Goal: Task Accomplishment & Management: Manage account settings

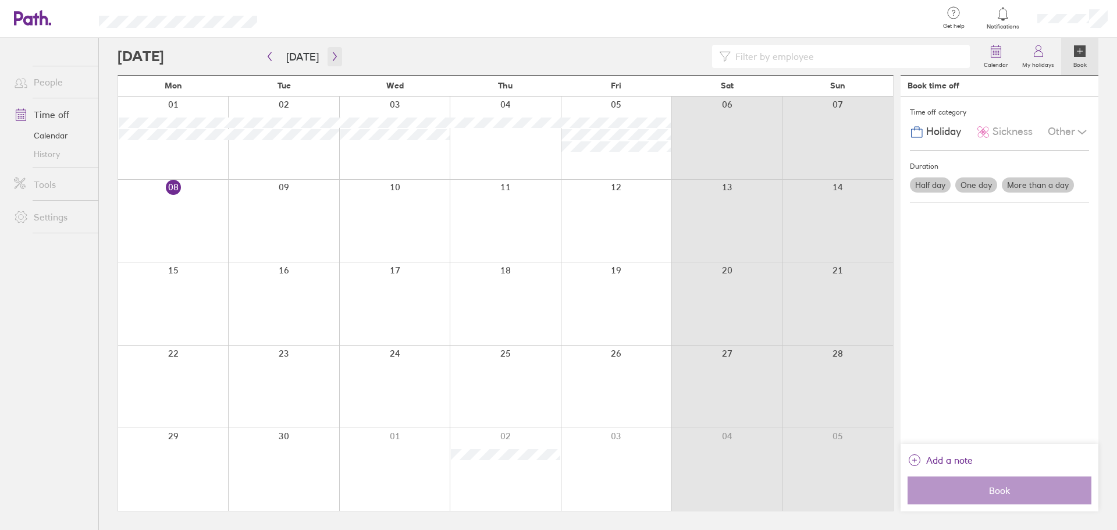
click at [330, 60] on icon "button" at bounding box center [334, 56] width 9 height 9
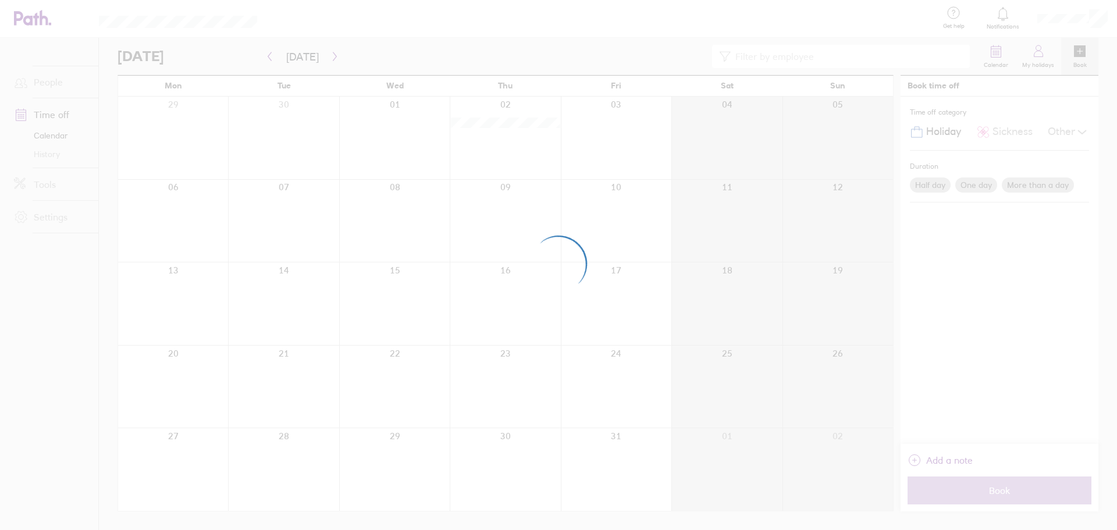
drag, startPoint x: 55, startPoint y: 116, endPoint x: 53, endPoint y: 98, distance: 18.2
click at [55, 116] on div at bounding box center [558, 265] width 1117 height 530
click at [30, 44] on div at bounding box center [558, 265] width 1117 height 530
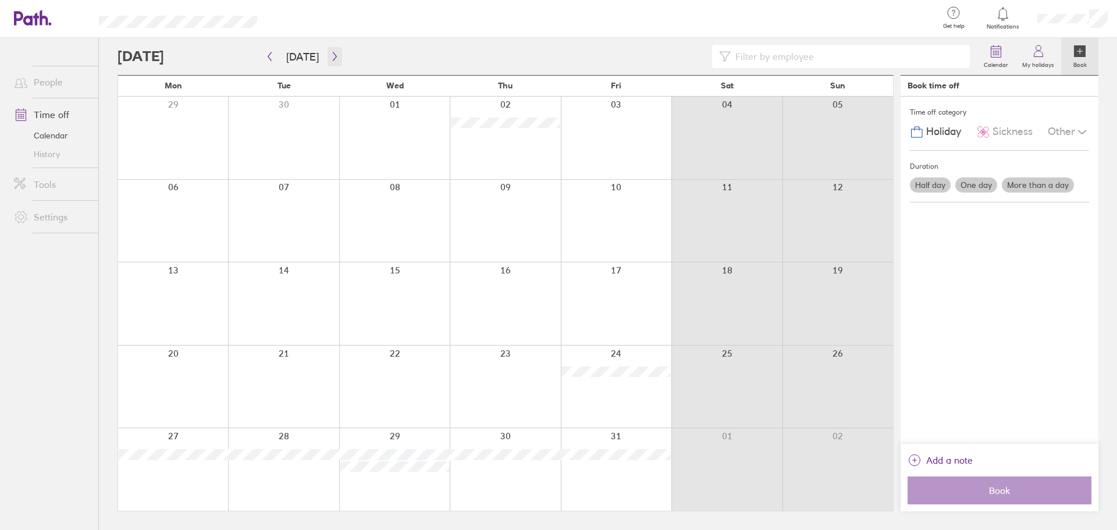
click at [330, 58] on icon "button" at bounding box center [334, 56] width 9 height 9
click at [330, 56] on icon "button" at bounding box center [334, 56] width 9 height 9
click at [182, 137] on div at bounding box center [173, 138] width 110 height 83
click at [180, 136] on div at bounding box center [173, 138] width 110 height 83
click at [172, 138] on div at bounding box center [173, 138] width 110 height 83
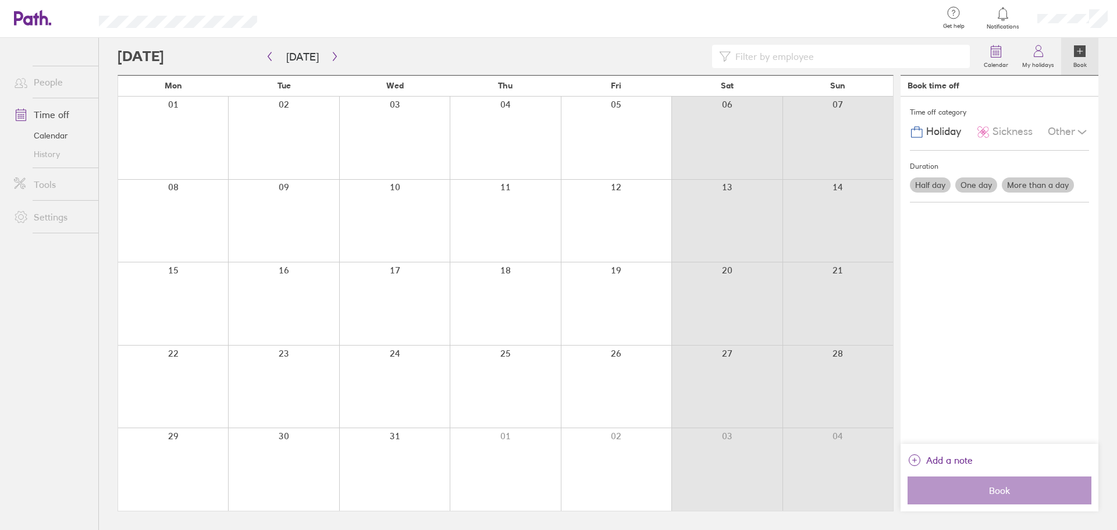
click at [973, 190] on label "One day" at bounding box center [976, 184] width 42 height 15
click at [0, 0] on input "One day" at bounding box center [0, 0] width 0 height 0
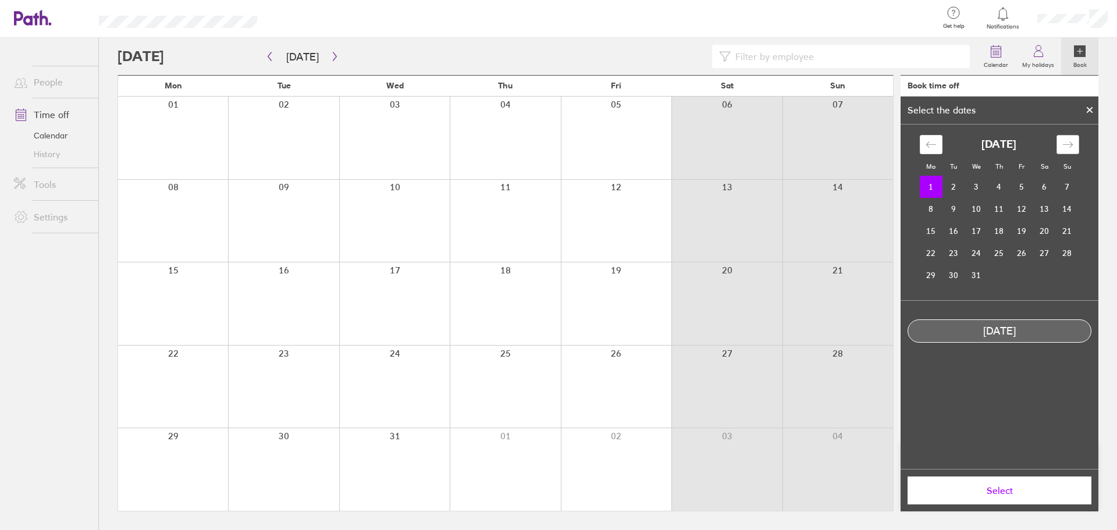
click at [1063, 148] on icon "Move forward to switch to the next month." at bounding box center [1067, 144] width 11 height 11
click at [929, 148] on icon "Move backward to switch to the previous month." at bounding box center [931, 144] width 11 height 11
click at [932, 187] on td "1" at bounding box center [931, 187] width 23 height 22
click at [1016, 496] on button "Select" at bounding box center [1000, 491] width 184 height 28
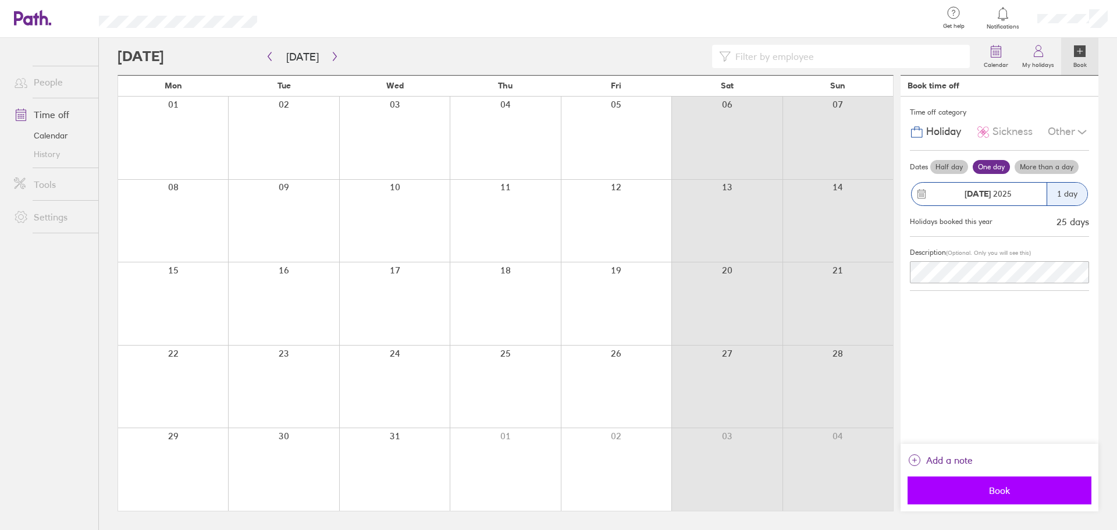
click at [1006, 493] on span "Book" at bounding box center [1000, 490] width 168 height 10
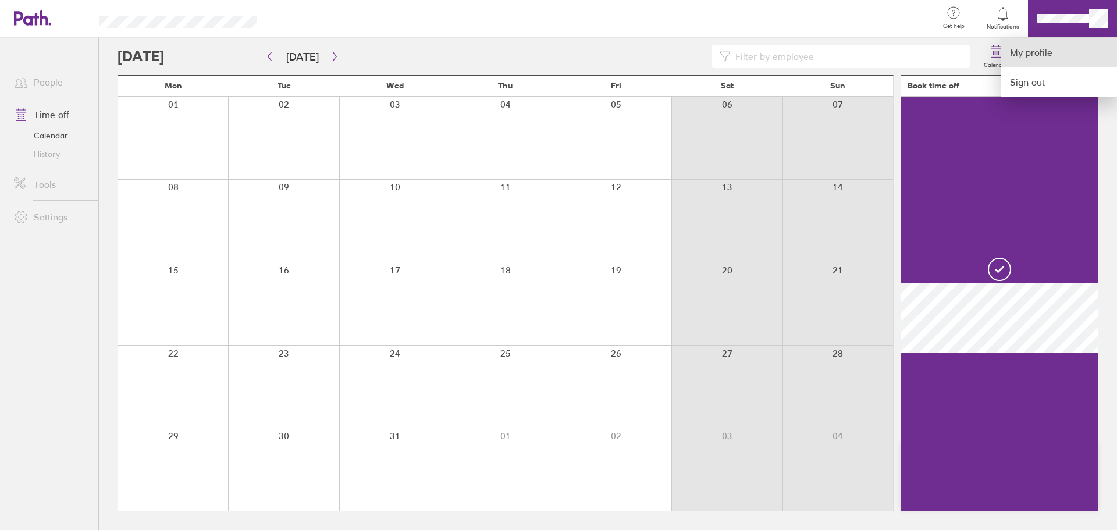
click at [1020, 57] on link "My profile" at bounding box center [1059, 53] width 116 height 30
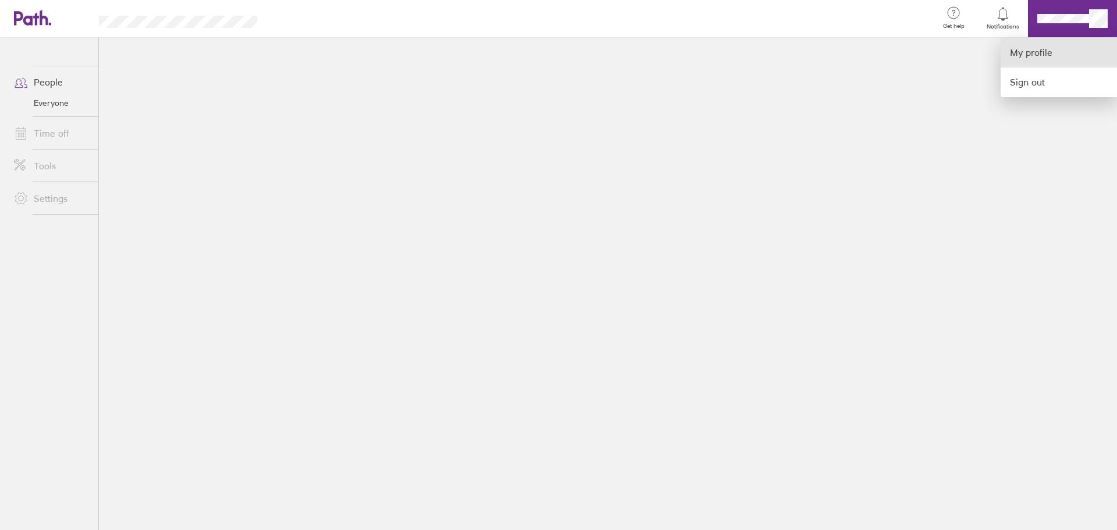
click at [1037, 53] on link "My profile" at bounding box center [1059, 53] width 116 height 30
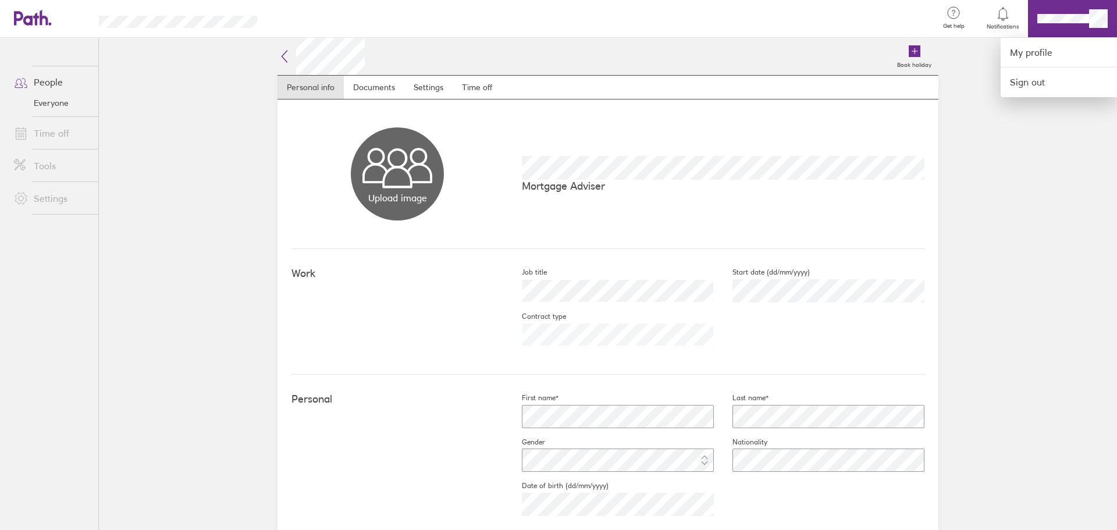
click at [484, 87] on div at bounding box center [558, 265] width 1117 height 530
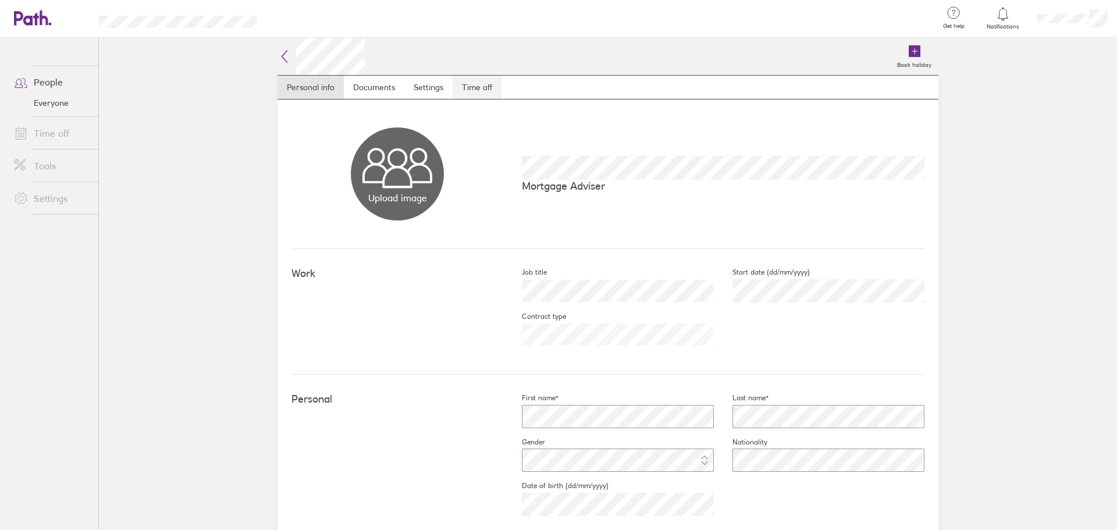
click at [476, 90] on link "Time off" at bounding box center [477, 87] width 49 height 23
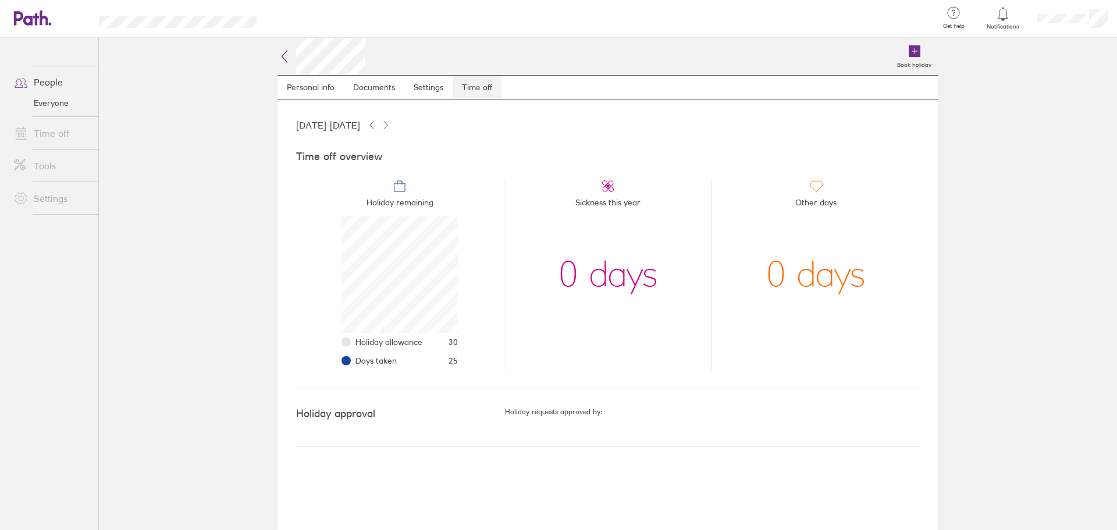
scroll to position [116, 116]
click at [286, 52] on icon at bounding box center [284, 57] width 5 height 12
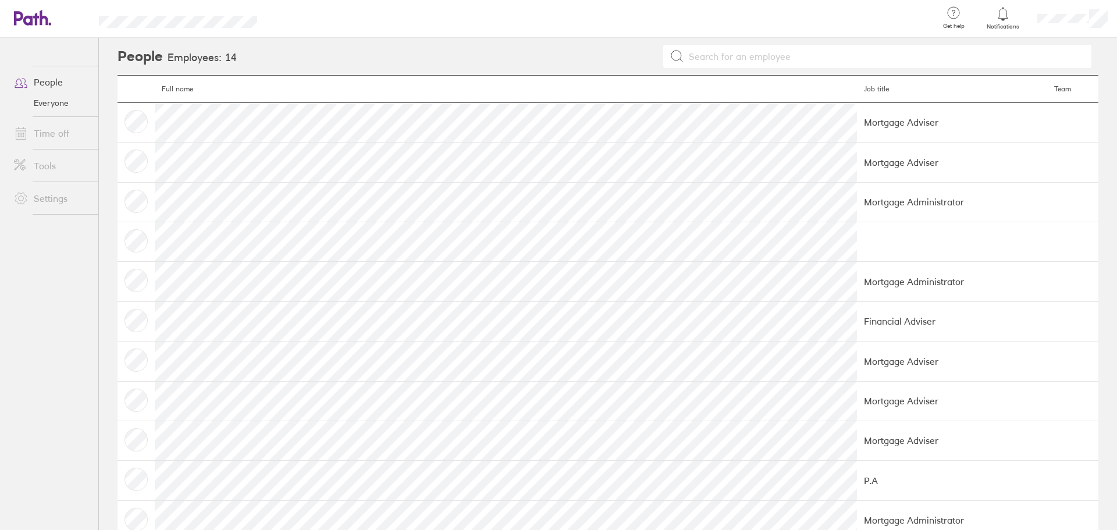
click at [33, 19] on icon at bounding box center [32, 18] width 37 height 16
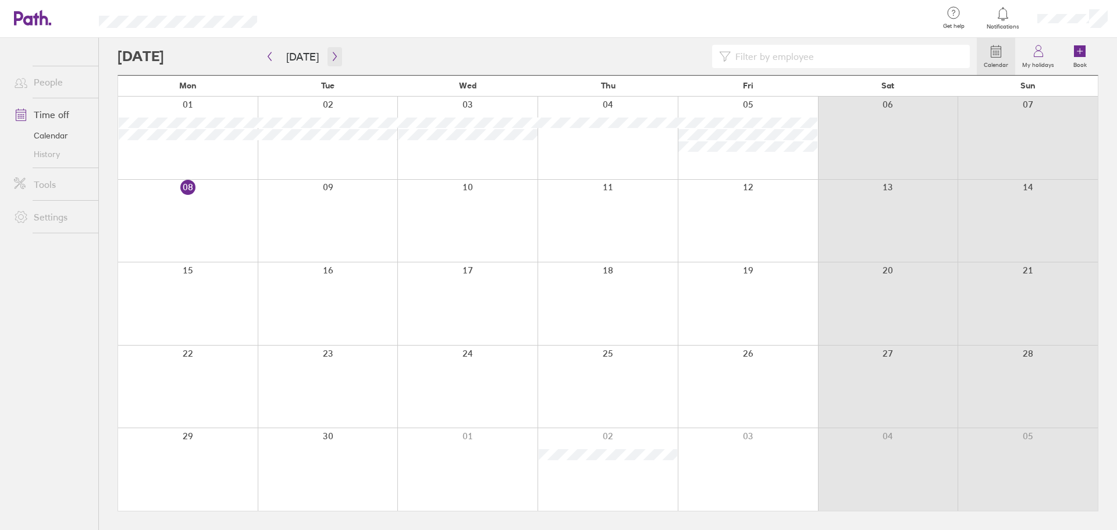
click at [330, 57] on icon "button" at bounding box center [334, 56] width 9 height 9
click at [330, 52] on icon "button" at bounding box center [334, 56] width 9 height 9
click at [332, 59] on icon "button" at bounding box center [334, 56] width 9 height 9
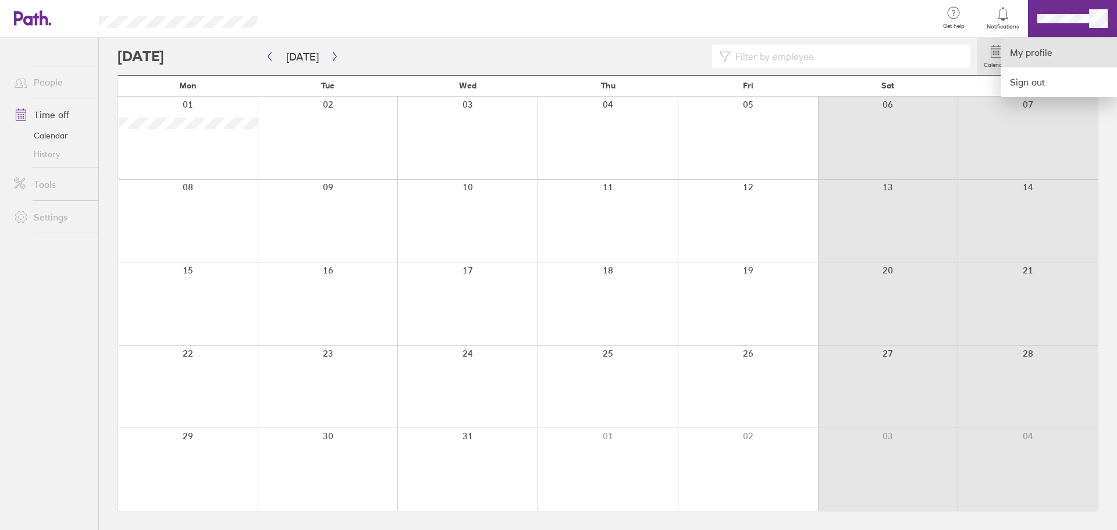
click at [1038, 56] on link "My profile" at bounding box center [1059, 53] width 116 height 30
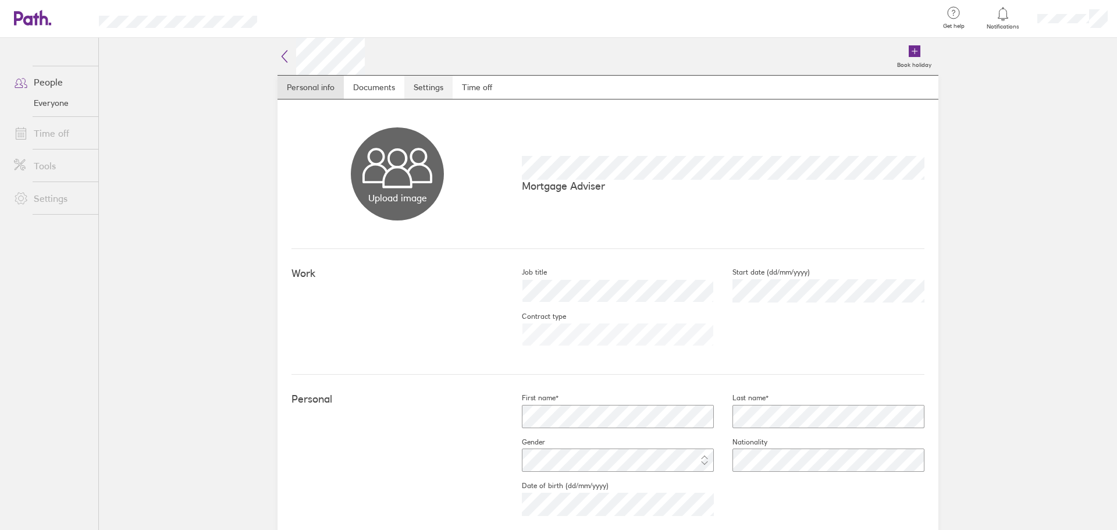
click at [445, 79] on link "Settings" at bounding box center [428, 87] width 48 height 23
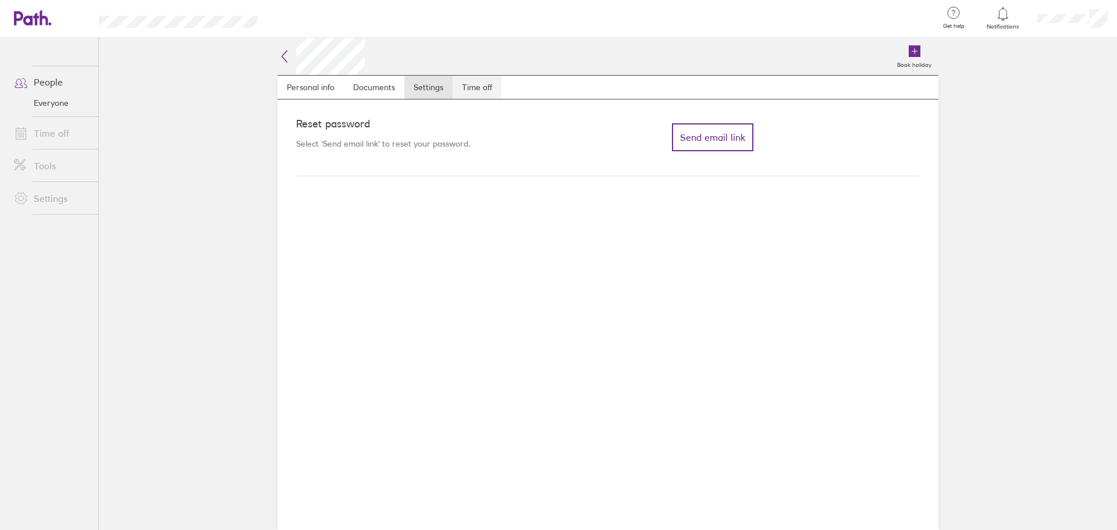
click at [467, 80] on link "Time off" at bounding box center [477, 87] width 49 height 23
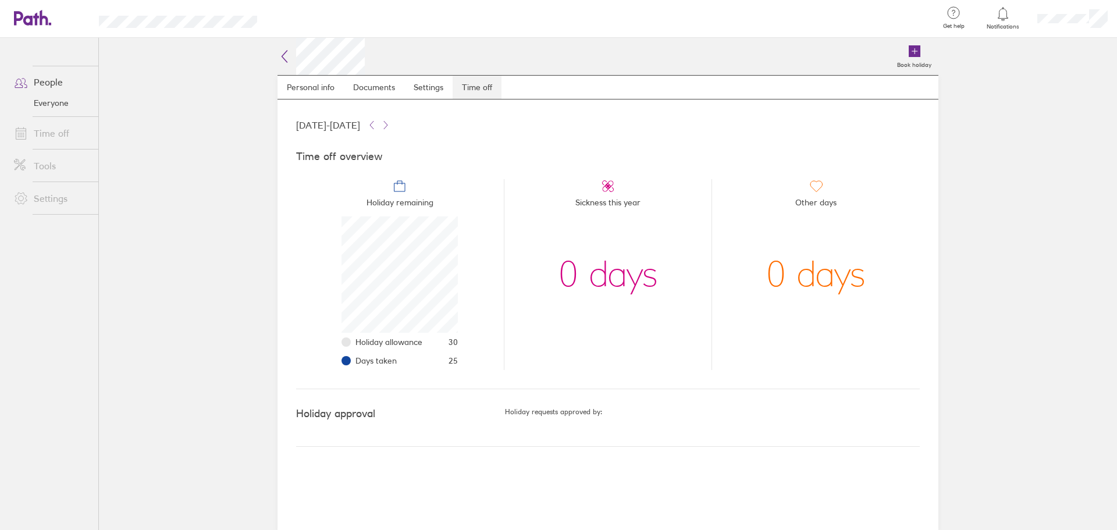
scroll to position [116, 116]
click at [38, 81] on link "People" at bounding box center [52, 81] width 94 height 23
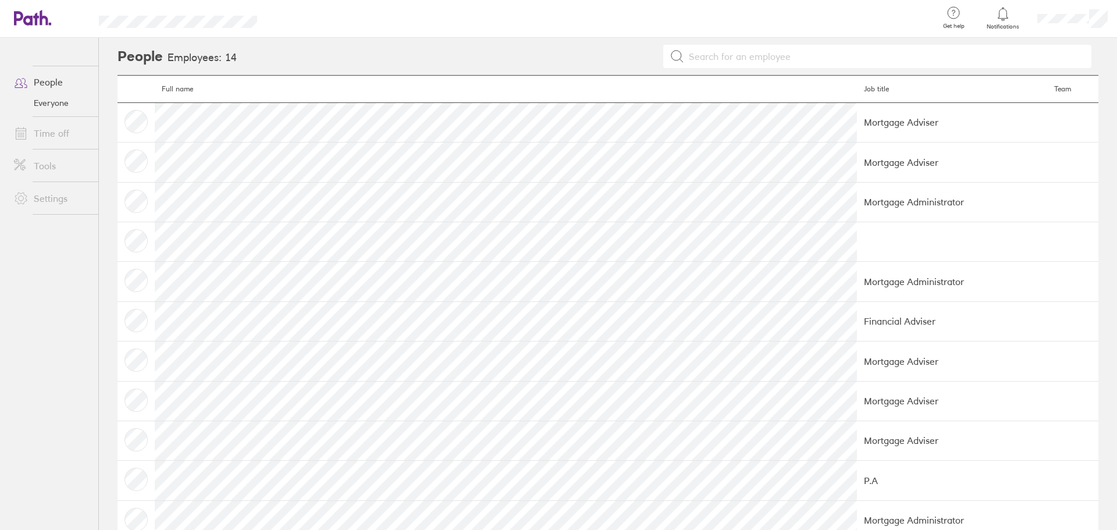
click at [50, 81] on link "People" at bounding box center [52, 81] width 94 height 23
click at [45, 129] on link "Time off" at bounding box center [52, 133] width 94 height 23
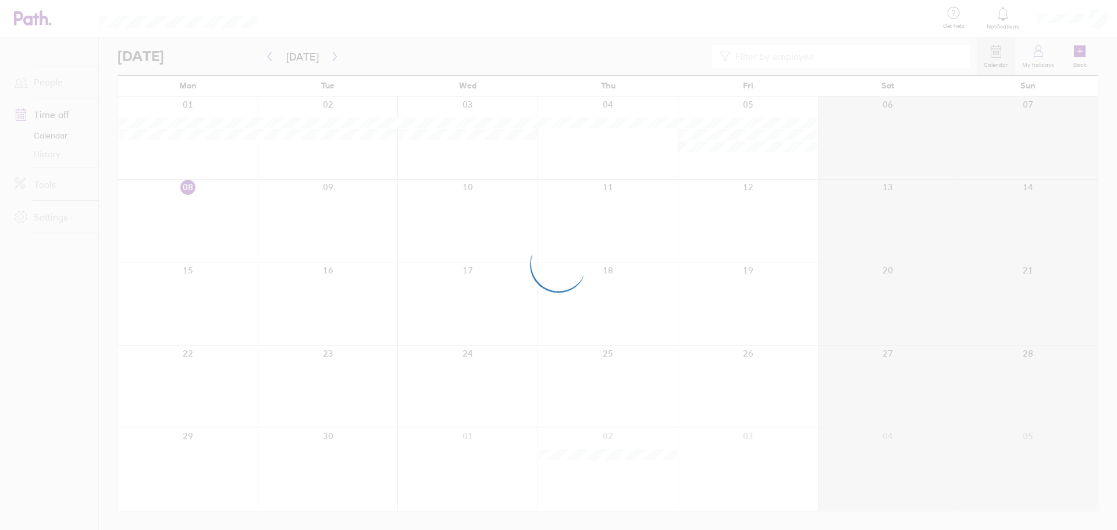
click at [329, 57] on div at bounding box center [558, 265] width 1117 height 530
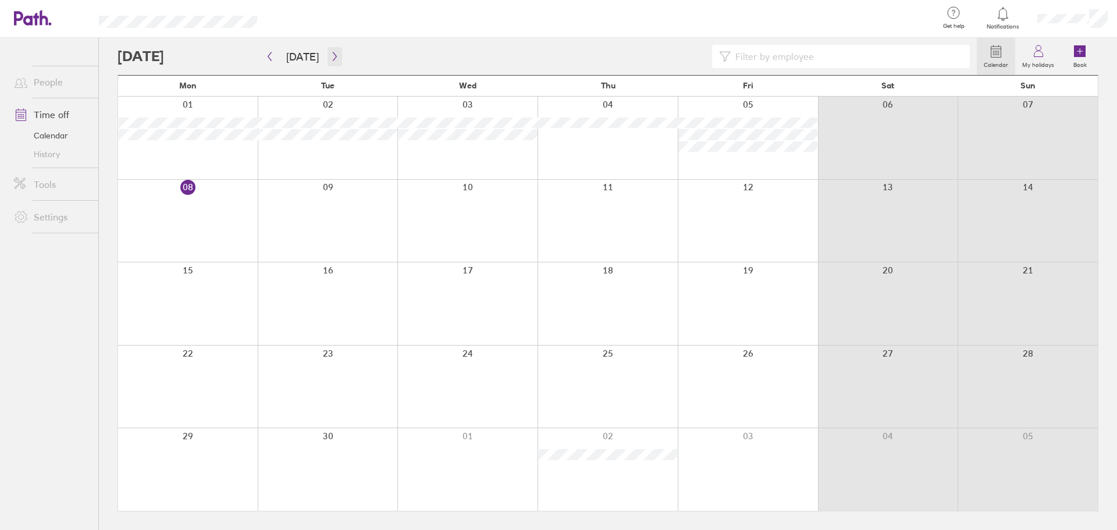
click at [331, 59] on icon "button" at bounding box center [334, 56] width 9 height 9
click at [330, 54] on icon "button" at bounding box center [334, 56] width 9 height 9
click at [333, 61] on icon "button" at bounding box center [334, 56] width 9 height 9
click at [44, 111] on link "Time off" at bounding box center [52, 114] width 94 height 23
